Goal: Task Accomplishment & Management: Manage account settings

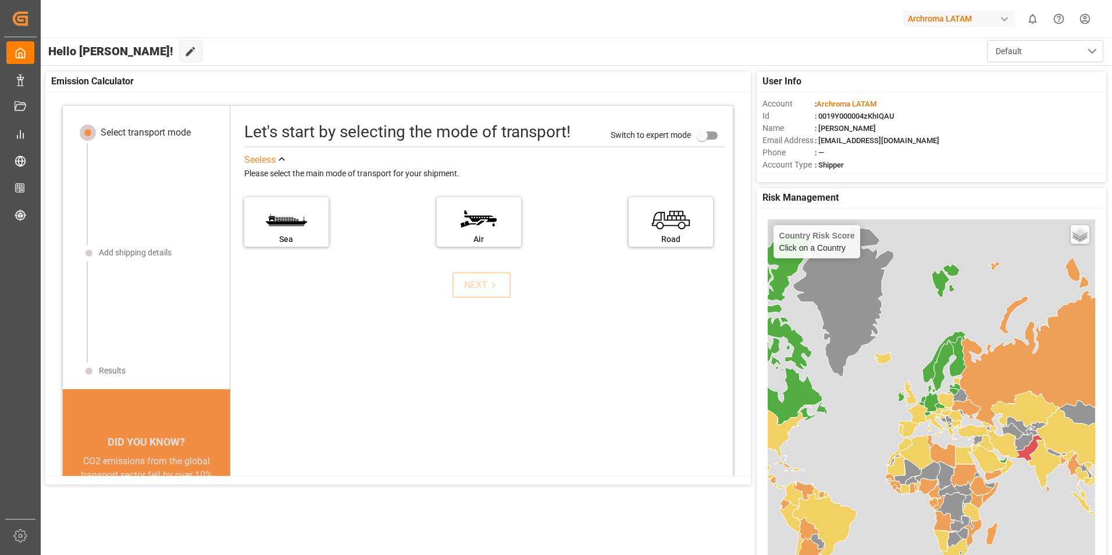
click at [0, 460] on html "Created by potrace 1.15, written by [PERSON_NAME] [DATE]-[DATE] Created by potr…" at bounding box center [556, 277] width 1112 height 555
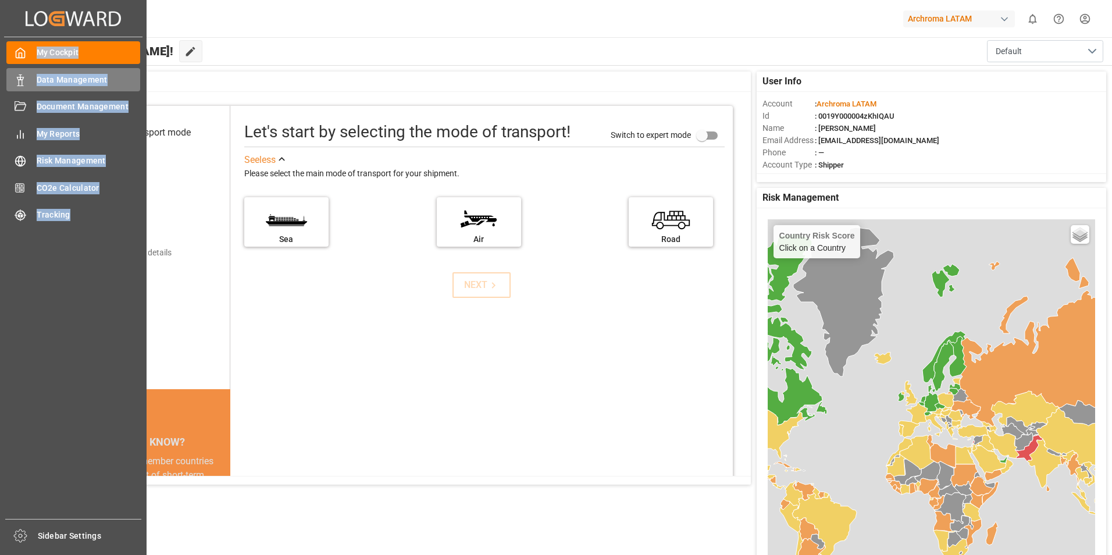
click at [44, 76] on span "Data Management" at bounding box center [89, 80] width 104 height 12
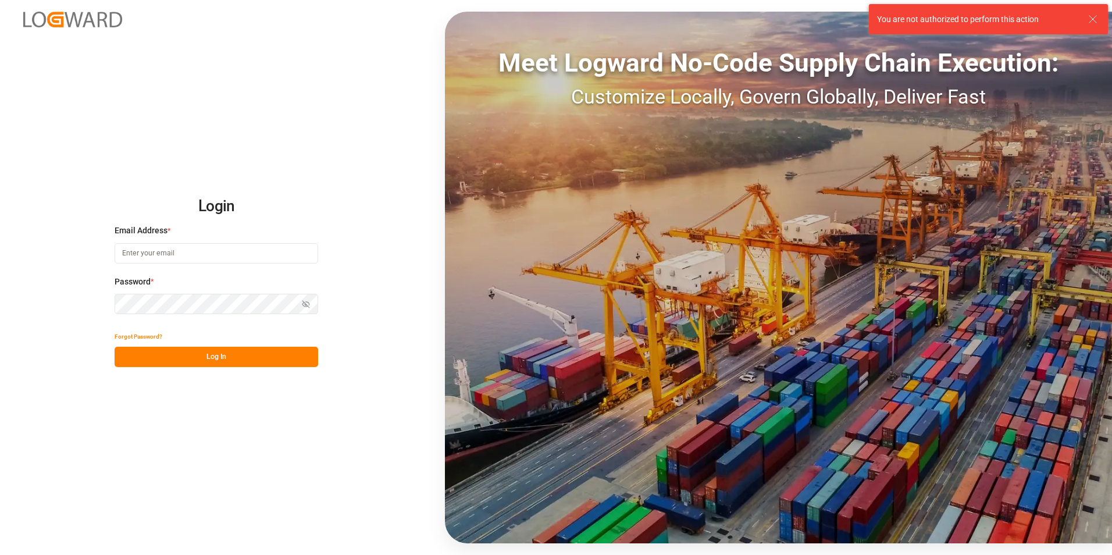
click at [190, 259] on input at bounding box center [217, 253] width 204 height 20
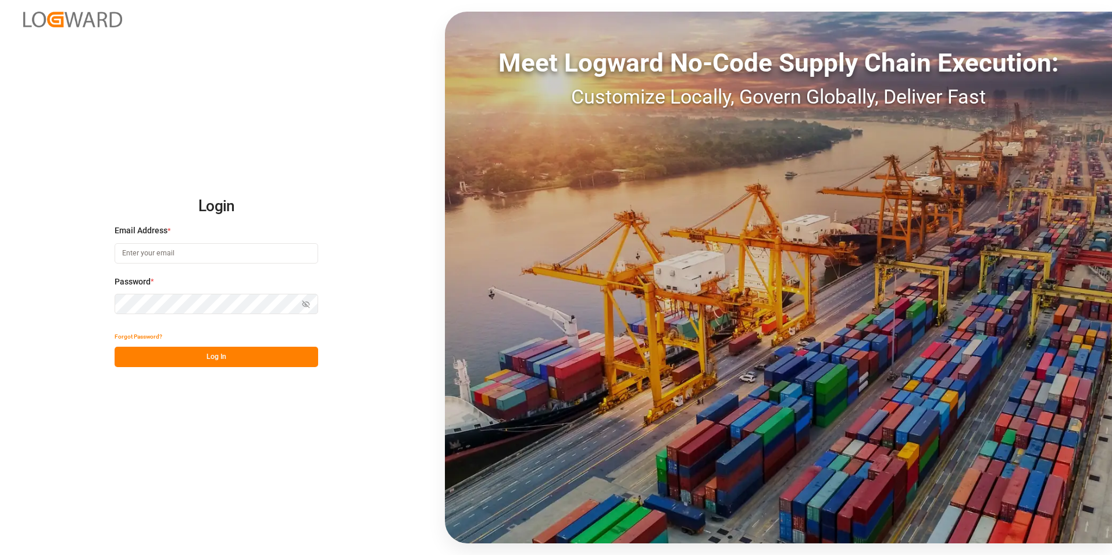
type input "[EMAIL_ADDRESS][DOMAIN_NAME]"
click at [249, 356] on button "Log In" at bounding box center [217, 357] width 204 height 20
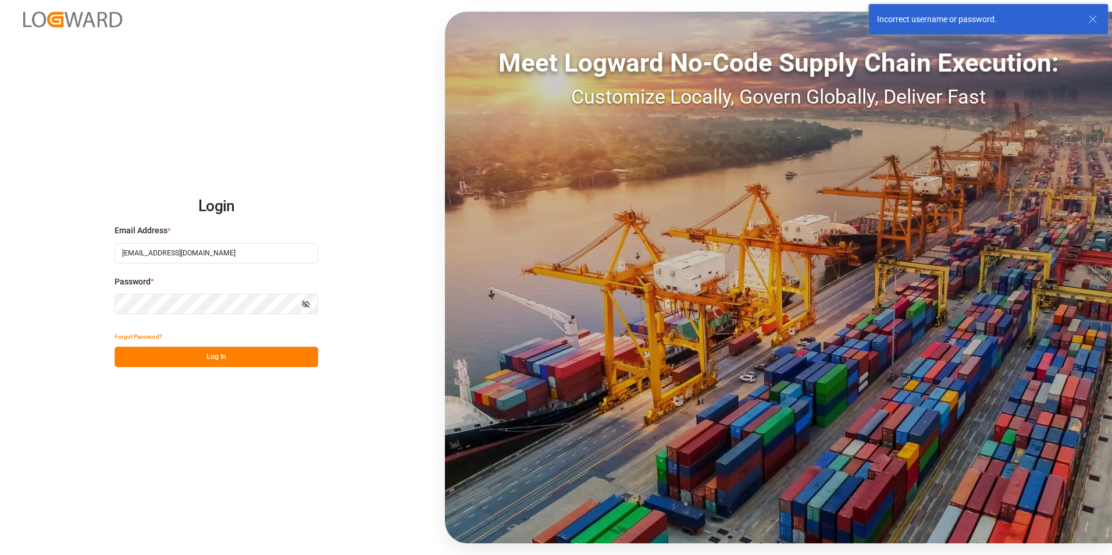
click at [354, 269] on div "Login Email Address * [EMAIL_ADDRESS][DOMAIN_NAME] Password * Show password For…" at bounding box center [556, 277] width 1112 height 555
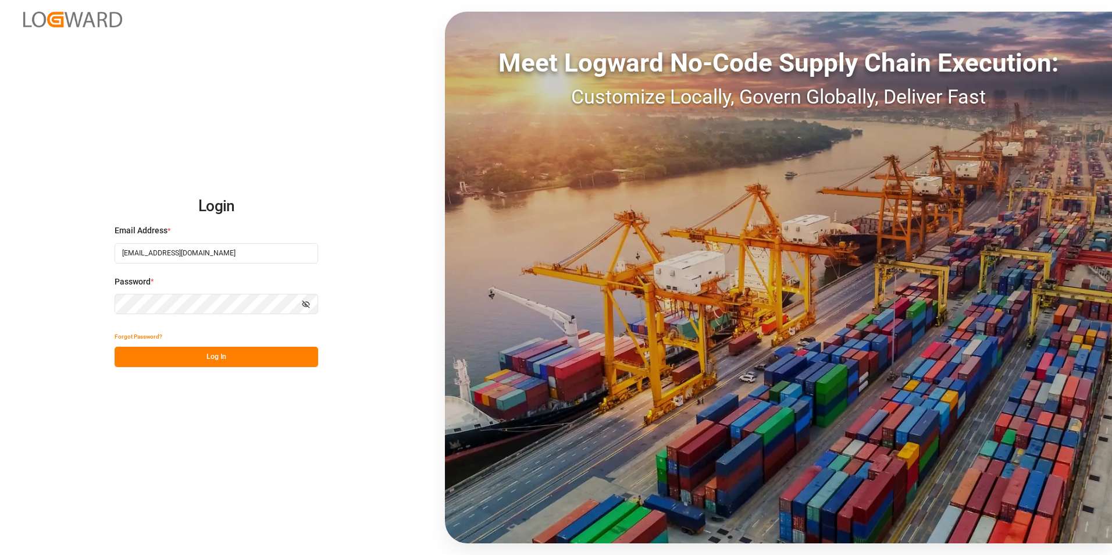
click at [231, 360] on button "Log In" at bounding box center [217, 357] width 204 height 20
click at [212, 350] on button "Log In" at bounding box center [217, 357] width 204 height 20
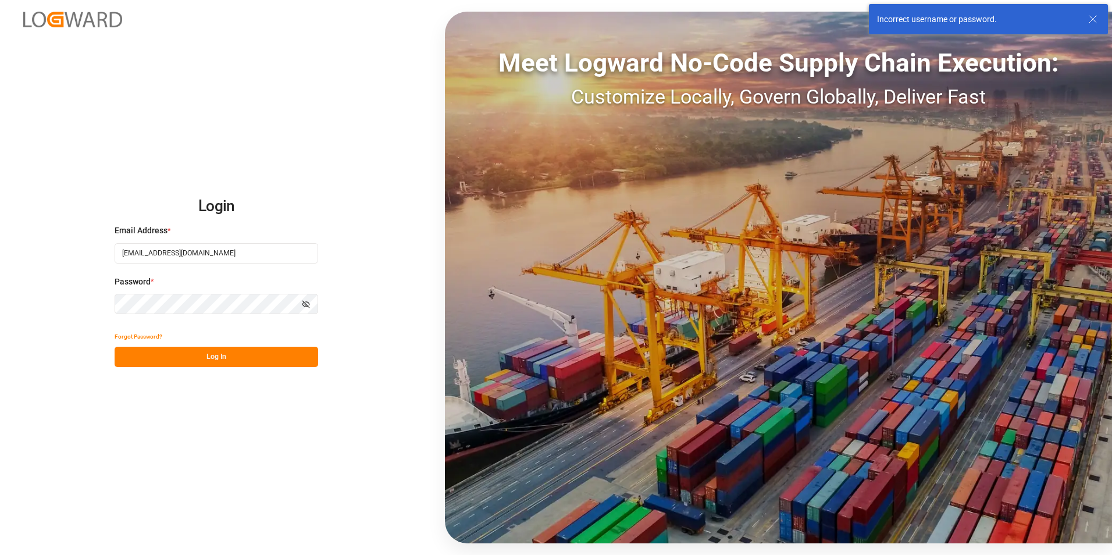
click at [307, 305] on icon "button" at bounding box center [306, 304] width 7 height 7
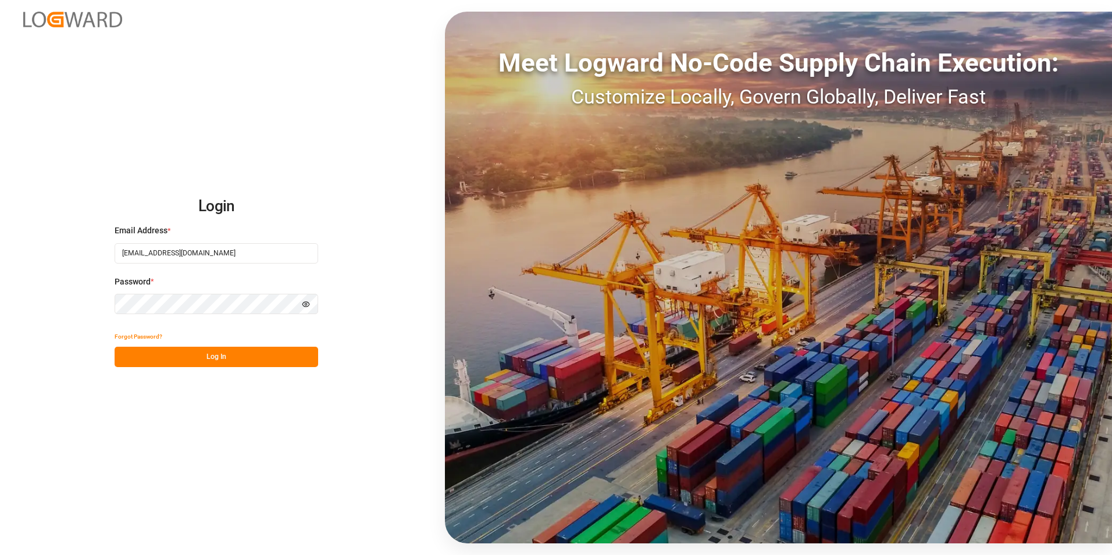
click at [187, 361] on button "Log In" at bounding box center [217, 357] width 204 height 20
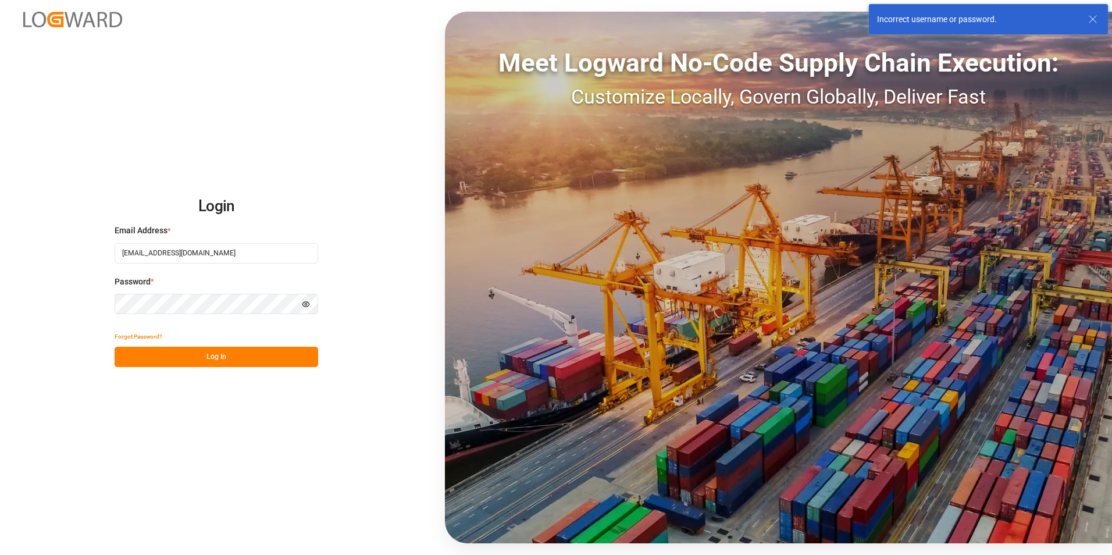
click at [308, 304] on icon "button" at bounding box center [306, 304] width 8 height 8
